Goal: Find specific page/section: Find specific page/section

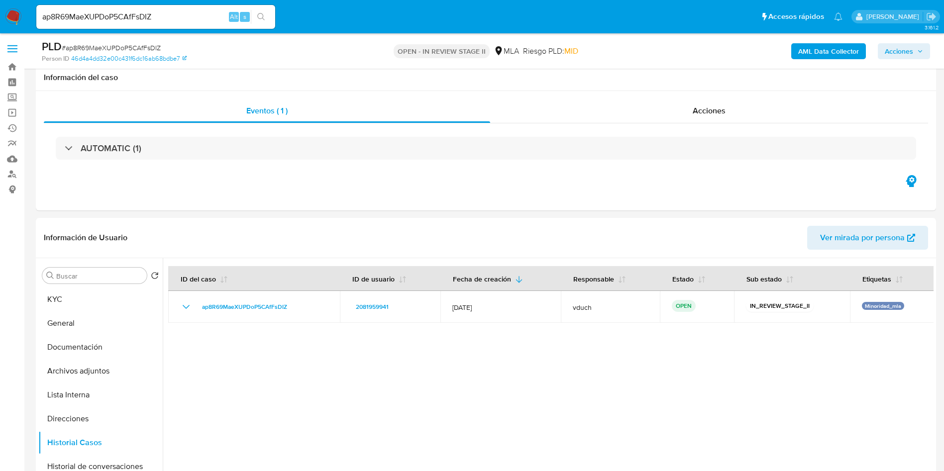
select select "10"
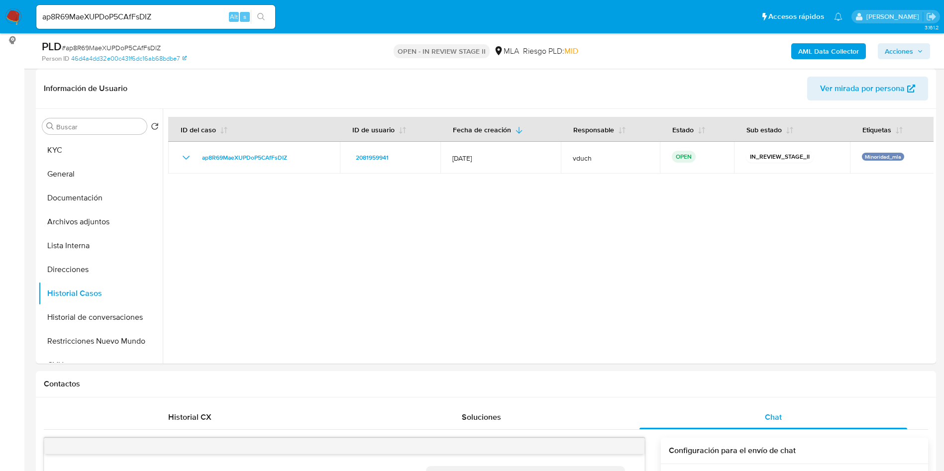
scroll to position [402, 0]
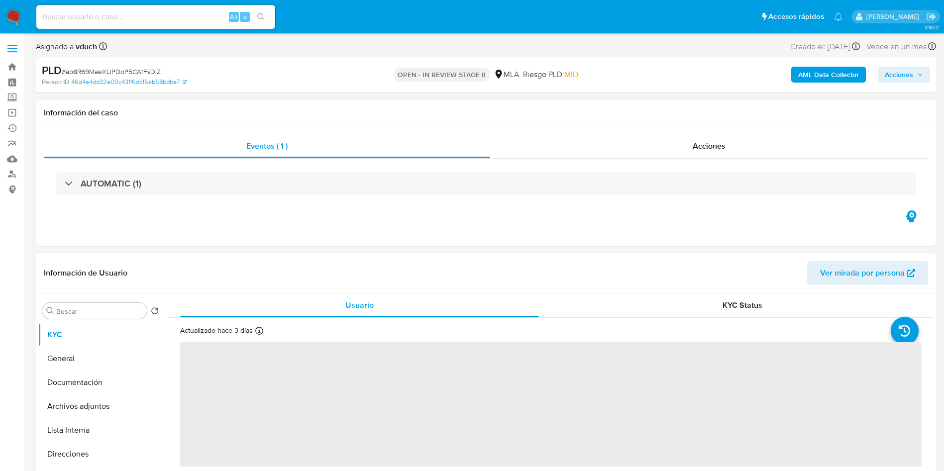
select select "10"
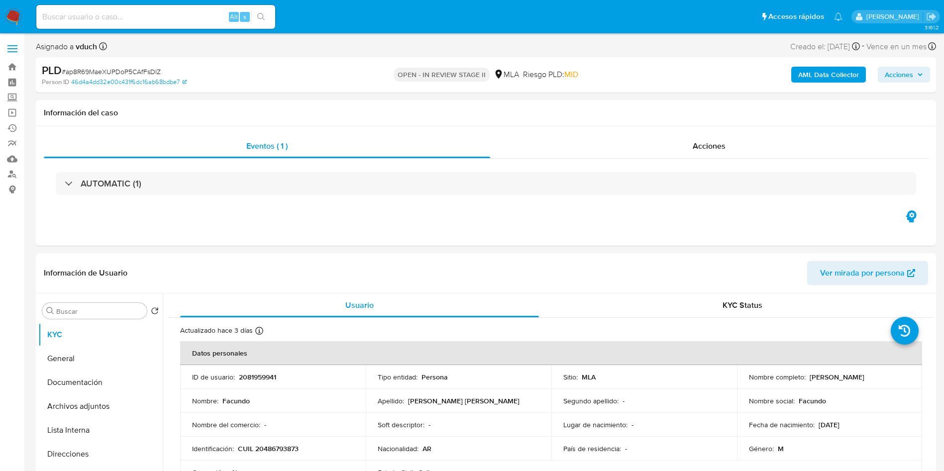
drag, startPoint x: 127, startPoint y: 14, endPoint x: 133, endPoint y: 12, distance: 6.3
click at [127, 14] on input at bounding box center [155, 16] width 239 height 13
paste input "8wgHPFKZ4UsCAqkPWw8WwbTm"
type input "8wgHPFKZ4UsCAqkPWw8WwbTm"
click at [269, 19] on button "search-icon" at bounding box center [261, 17] width 20 height 14
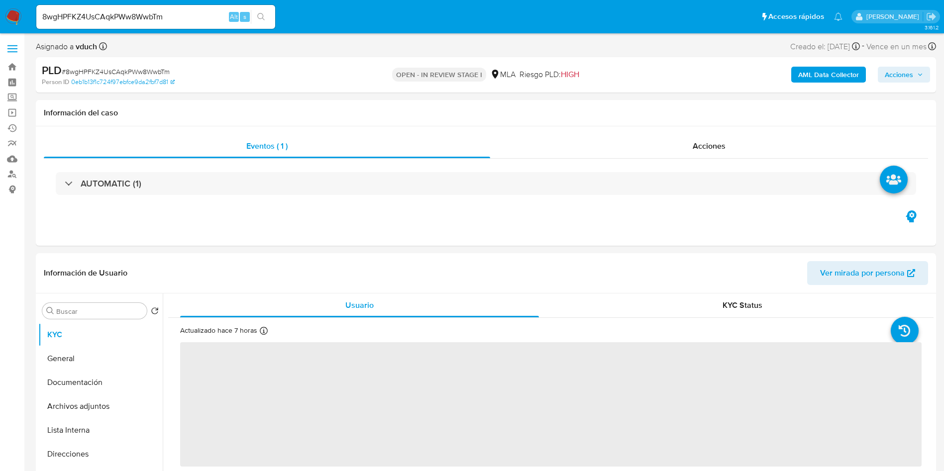
select select "10"
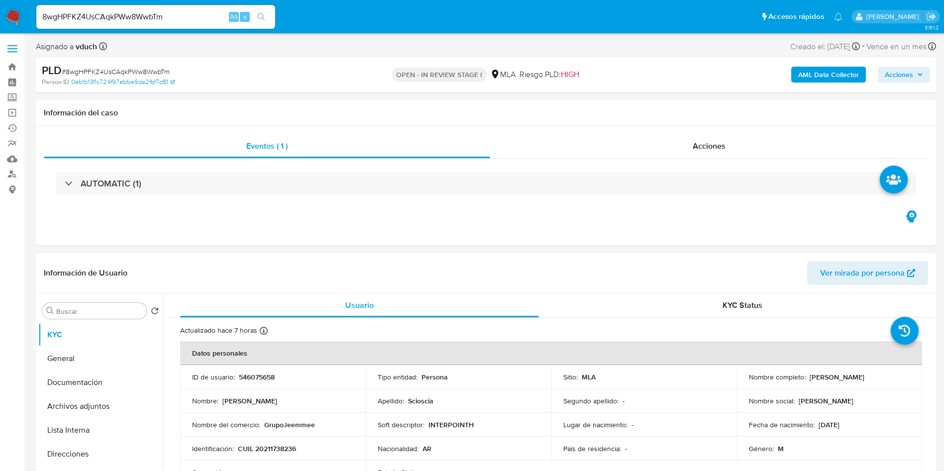
drag, startPoint x: 807, startPoint y: 379, endPoint x: 891, endPoint y: 377, distance: 83.6
click at [891, 377] on div "Nombre completo : [PERSON_NAME]" at bounding box center [830, 377] width 162 height 9
copy p "[PERSON_NAME]"
click at [518, 359] on th "Datos personales" at bounding box center [551, 353] width 742 height 24
